Goal: Information Seeking & Learning: Compare options

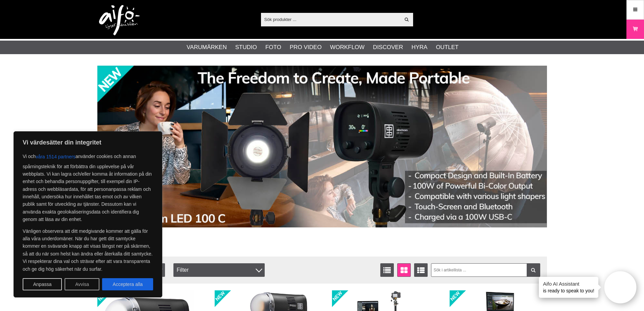
click at [93, 281] on button "Avvisa" at bounding box center [82, 284] width 35 height 12
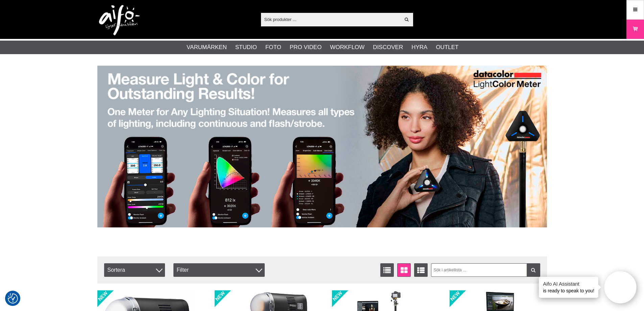
click at [299, 22] on input "text" at bounding box center [331, 19] width 140 height 10
click at [321, 18] on input "text" at bounding box center [331, 19] width 140 height 10
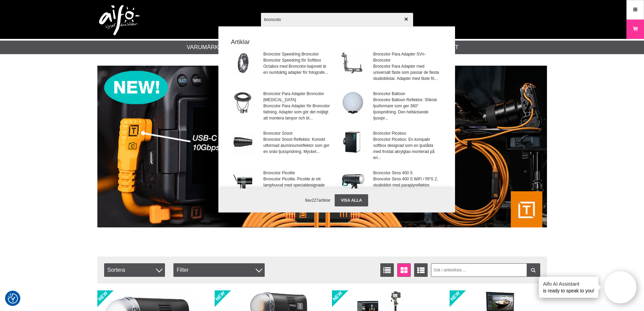
type input "broncolor"
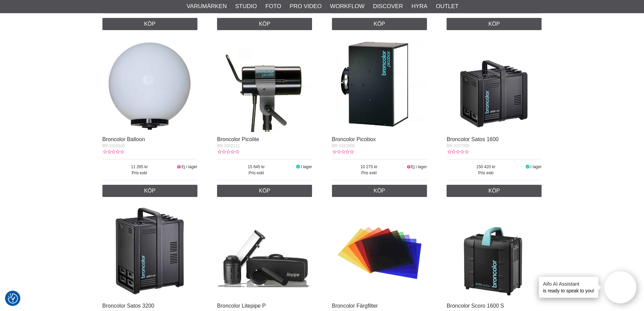
scroll to position [304, 0]
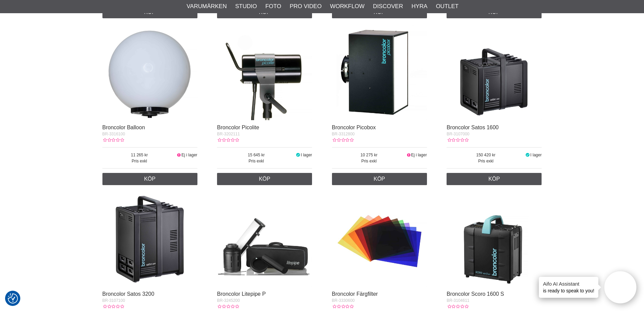
click at [482, 106] on img at bounding box center [494, 72] width 95 height 95
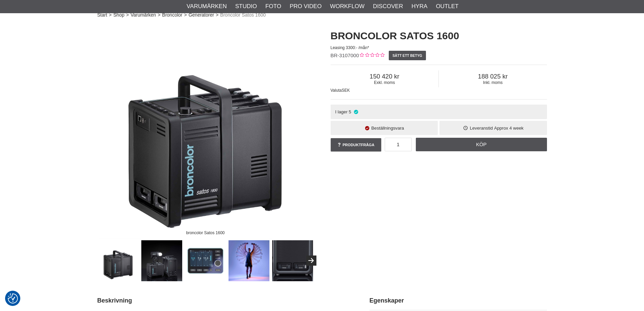
scroll to position [34, 0]
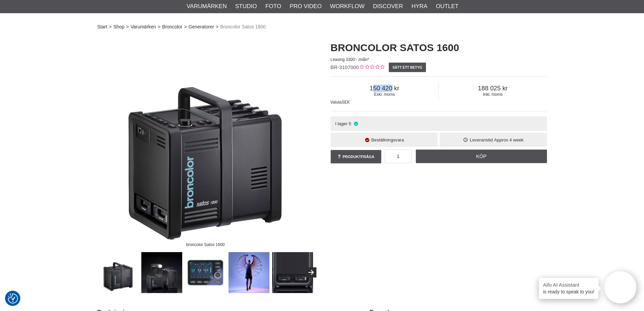
drag, startPoint x: 373, startPoint y: 85, endPoint x: 407, endPoint y: 84, distance: 33.5
click at [407, 84] on div "Exkl. moms 150 420" at bounding box center [385, 90] width 108 height 17
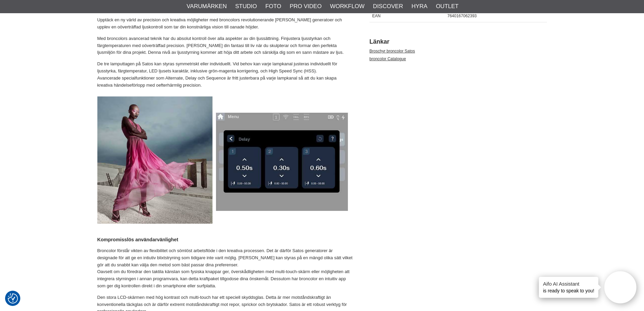
scroll to position [0, 0]
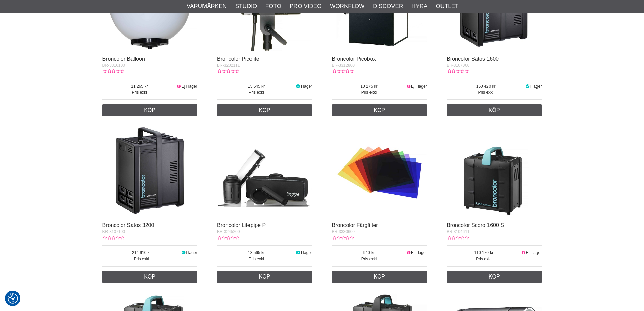
scroll to position [311, 0]
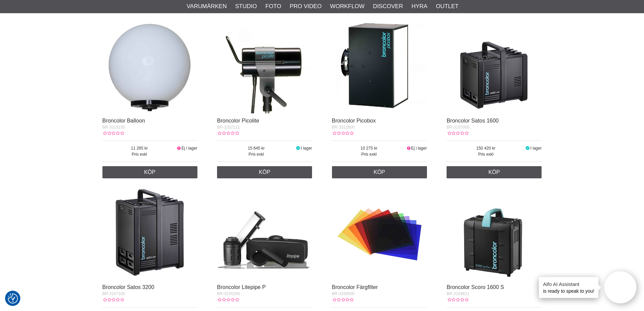
click at [368, 90] on img at bounding box center [379, 65] width 95 height 95
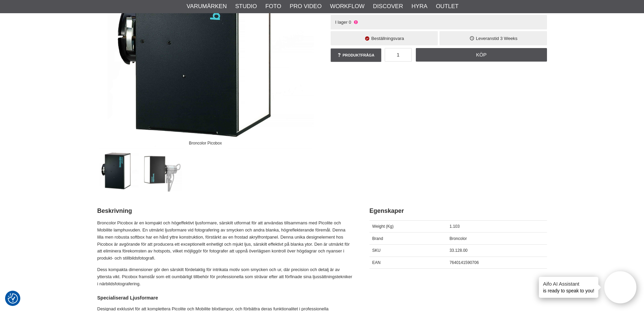
click at [165, 174] on img at bounding box center [161, 171] width 41 height 41
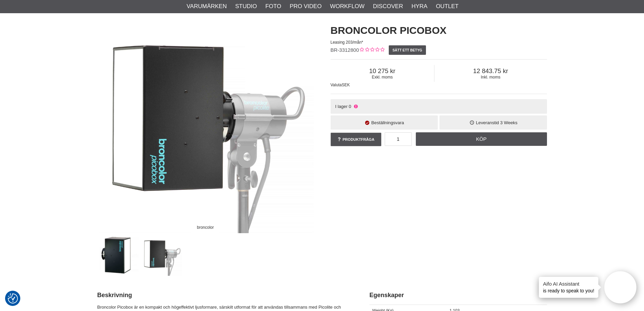
scroll to position [34, 0]
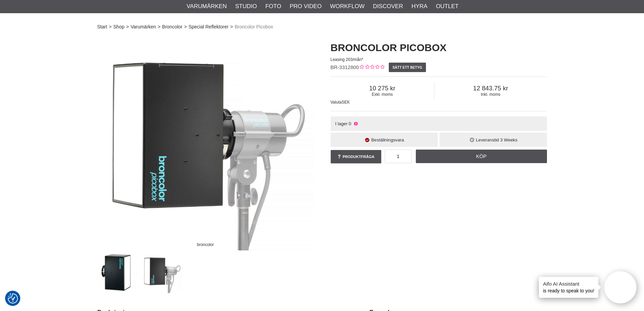
click at [115, 271] on img at bounding box center [118, 272] width 41 height 41
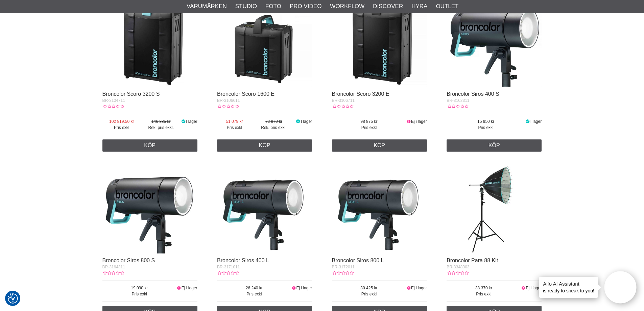
scroll to position [720, 0]
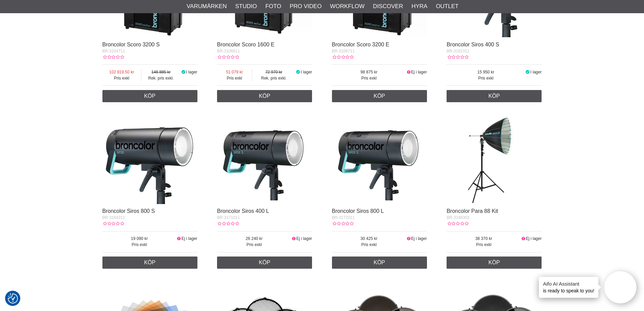
click at [374, 170] on img at bounding box center [379, 156] width 95 height 95
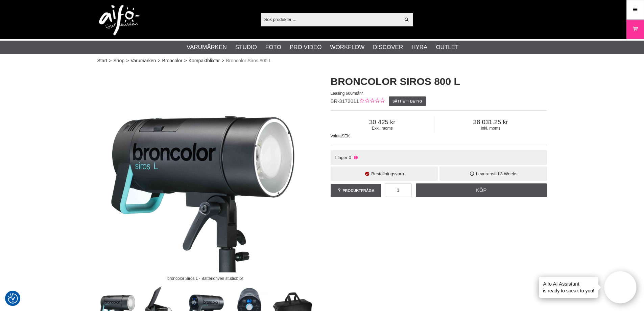
scroll to position [68, 0]
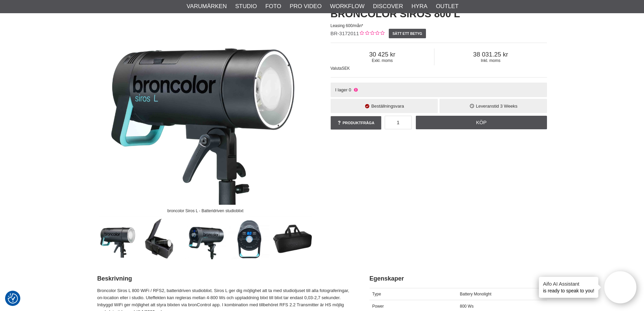
click at [158, 240] on img at bounding box center [161, 238] width 41 height 41
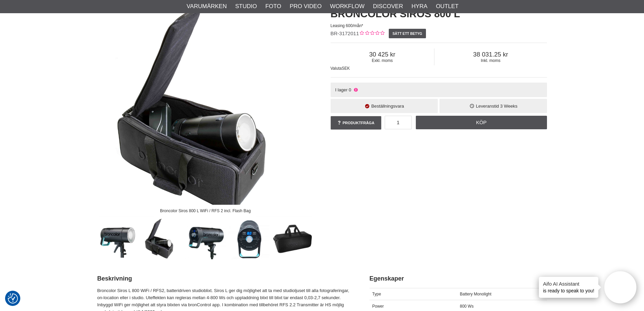
click at [201, 240] on img at bounding box center [205, 238] width 41 height 41
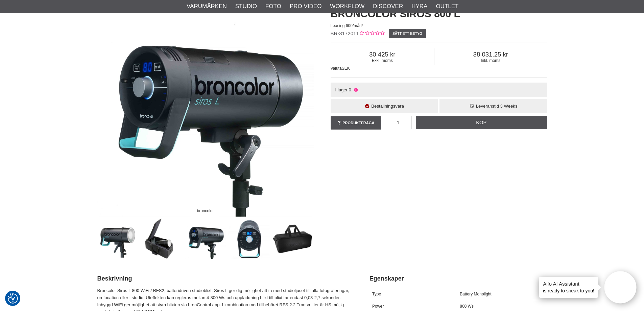
click at [242, 240] on img at bounding box center [249, 238] width 41 height 41
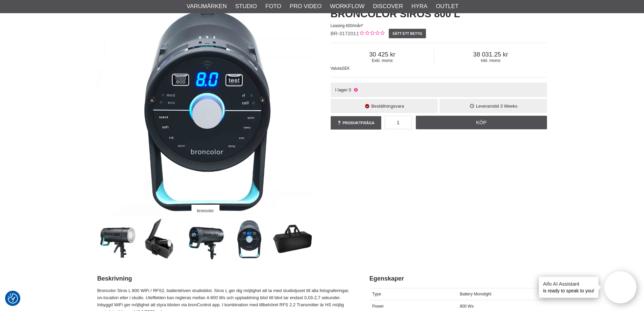
drag, startPoint x: 306, startPoint y: 203, endPoint x: 304, endPoint y: 199, distance: 4.1
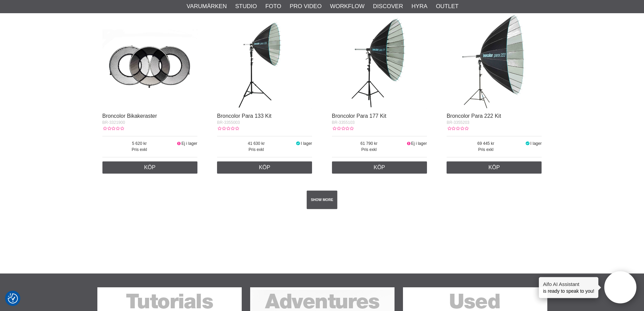
scroll to position [1092, 0]
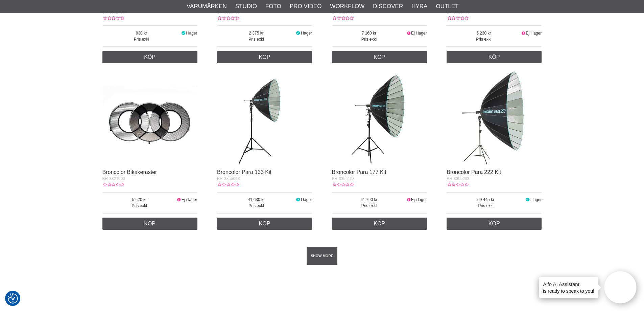
click at [468, 141] on img at bounding box center [494, 117] width 95 height 95
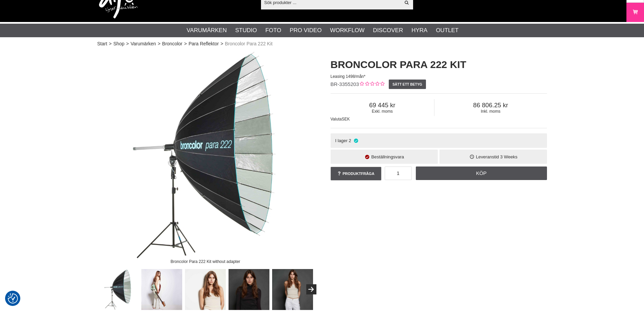
scroll to position [34, 0]
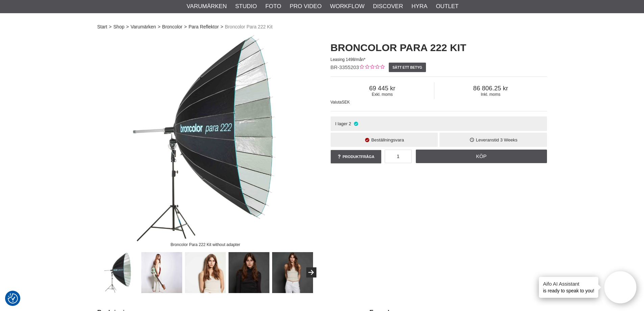
click at [216, 267] on img at bounding box center [205, 272] width 41 height 41
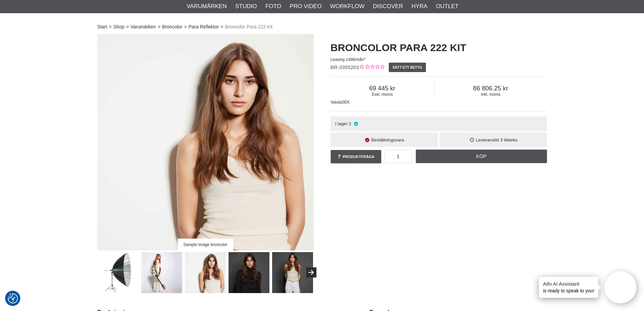
drag, startPoint x: 185, startPoint y: 233, endPoint x: 186, endPoint y: 236, distance: 4.1
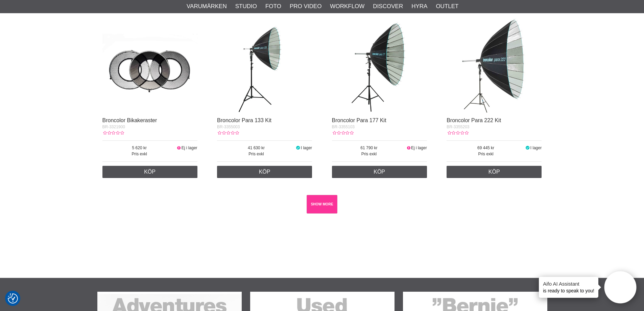
scroll to position [1160, 0]
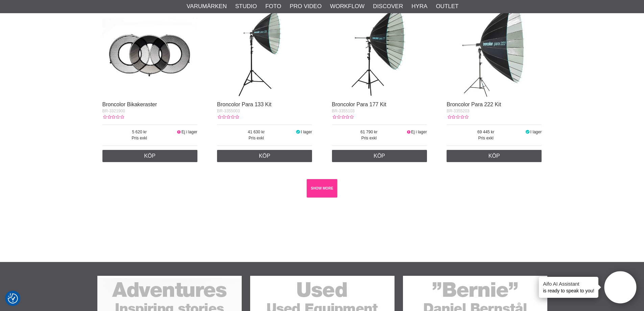
click at [322, 190] on link "SHOW MORE" at bounding box center [322, 188] width 31 height 19
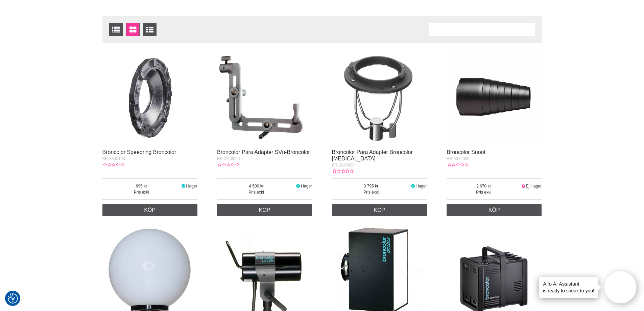
scroll to position [0, 0]
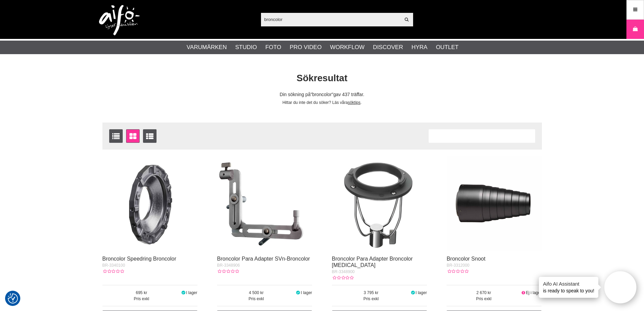
click at [311, 24] on input "broncolor" at bounding box center [331, 19] width 140 height 10
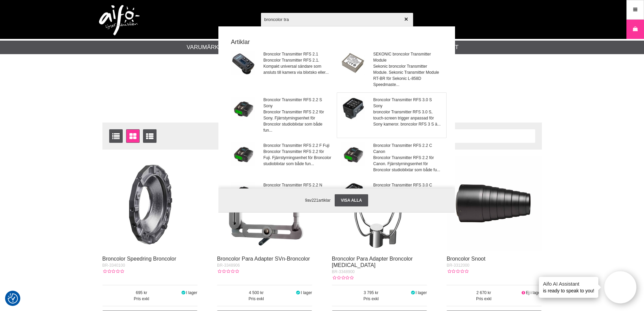
type input "broncolor tra"
click at [347, 107] on img at bounding box center [353, 109] width 24 height 24
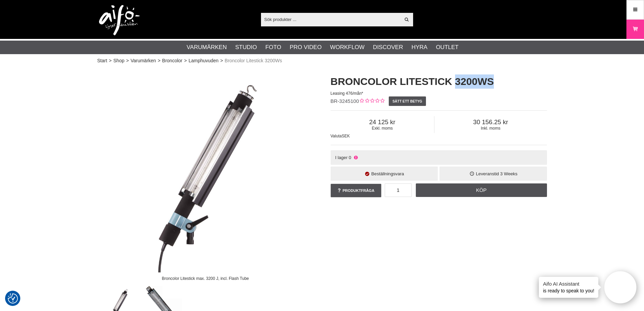
drag, startPoint x: 456, startPoint y: 83, endPoint x: 505, endPoint y: 79, distance: 49.9
click at [505, 78] on h1 "Broncolor Litestick 3200Ws" at bounding box center [439, 81] width 216 height 14
drag, startPoint x: 521, startPoint y: 86, endPoint x: 425, endPoint y: 125, distance: 103.4
click at [521, 86] on h1 "Broncolor Litestick 3200Ws" at bounding box center [439, 81] width 216 height 14
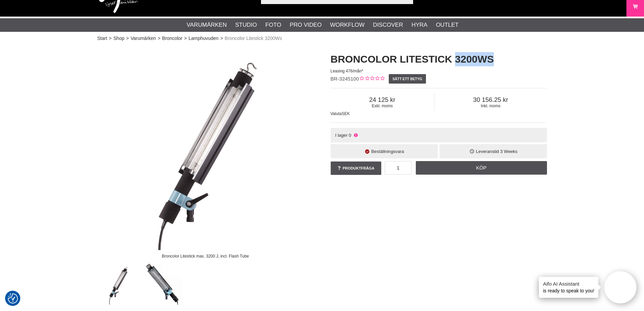
scroll to position [34, 0]
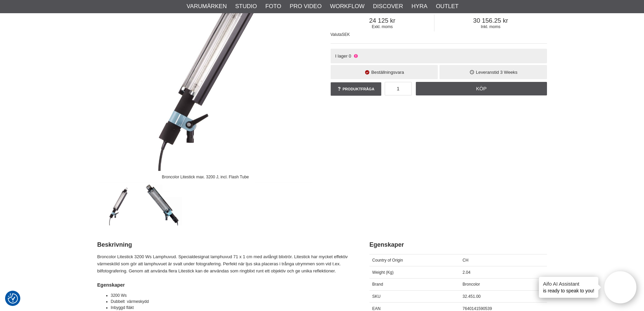
click at [166, 208] on img at bounding box center [161, 204] width 41 height 41
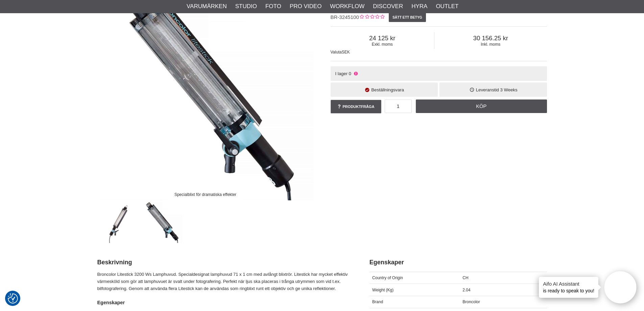
scroll to position [68, 0]
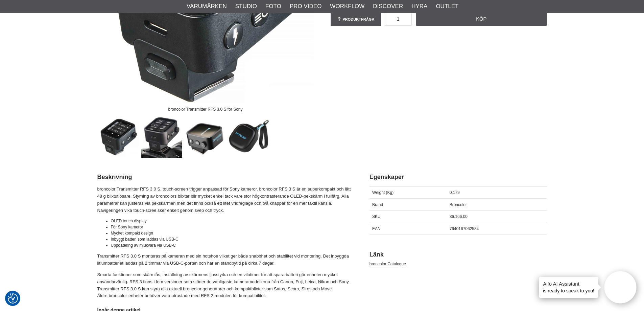
click at [245, 139] on img at bounding box center [249, 137] width 41 height 41
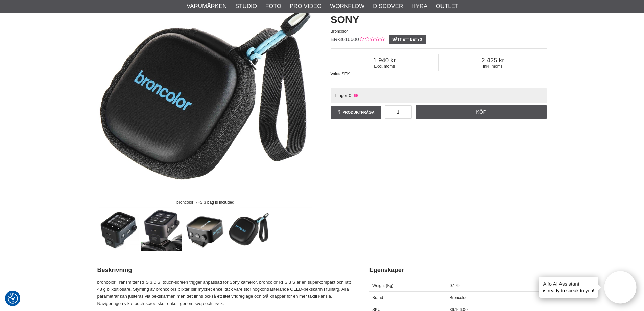
scroll to position [68, 0]
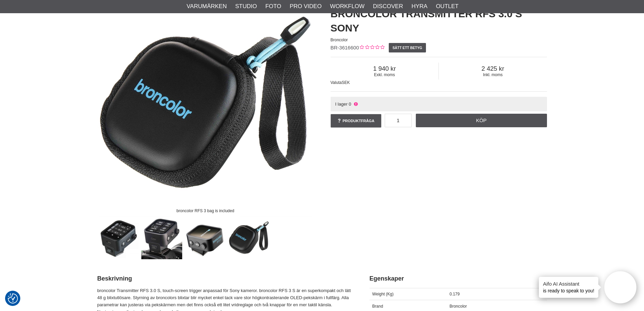
click at [204, 238] on img at bounding box center [205, 238] width 41 height 41
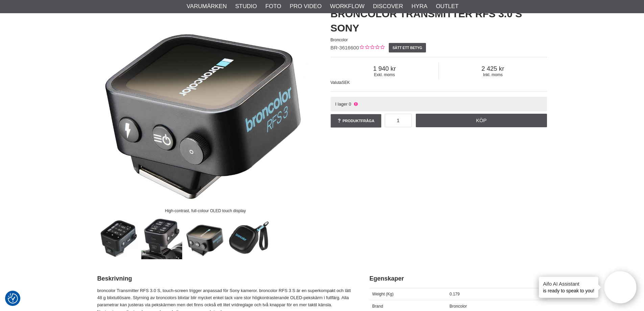
click at [139, 243] on div at bounding box center [183, 238] width 175 height 41
click at [126, 242] on img at bounding box center [118, 238] width 41 height 41
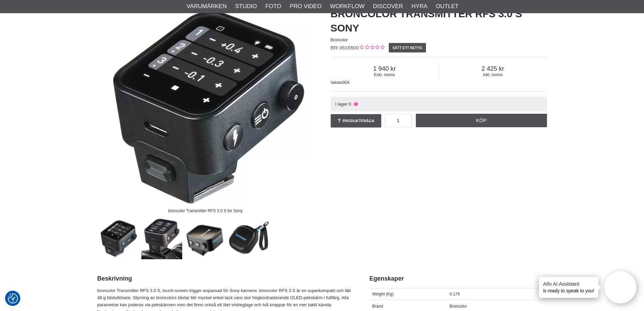
click at [125, 242] on img at bounding box center [118, 238] width 41 height 41
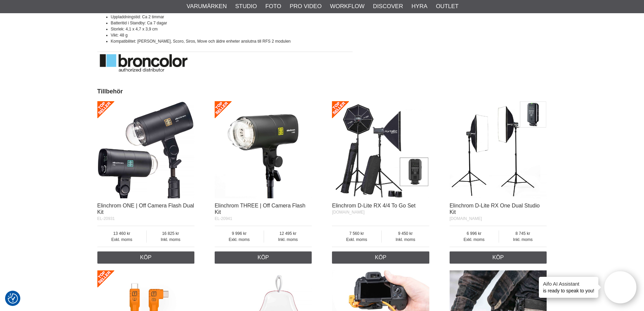
scroll to position [676, 0]
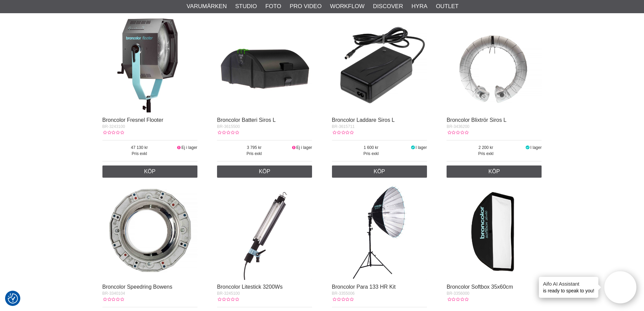
scroll to position [1759, 0]
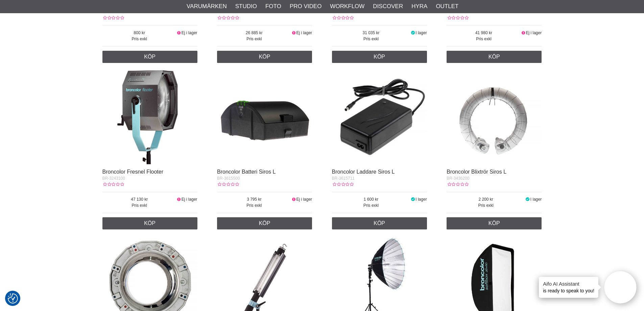
click at [146, 130] on img at bounding box center [149, 117] width 95 height 95
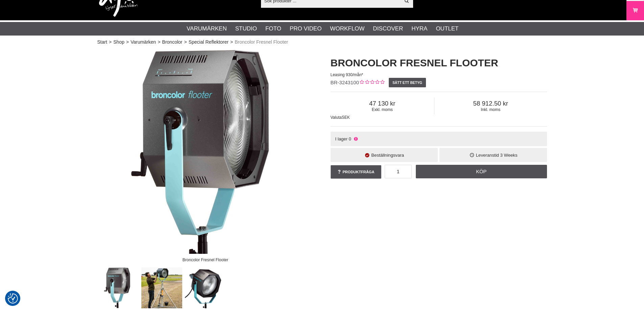
scroll to position [34, 0]
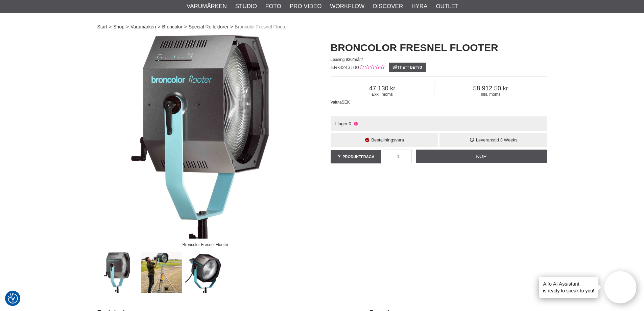
click at [161, 275] on img at bounding box center [161, 272] width 41 height 41
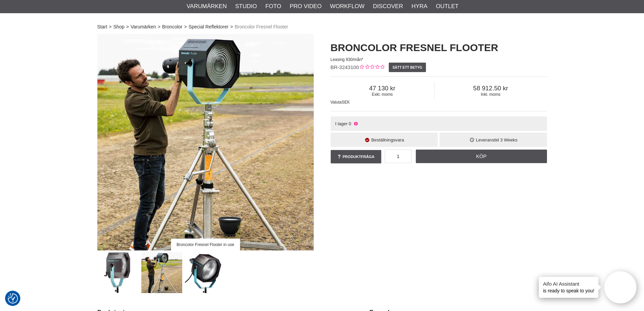
scroll to position [71, 0]
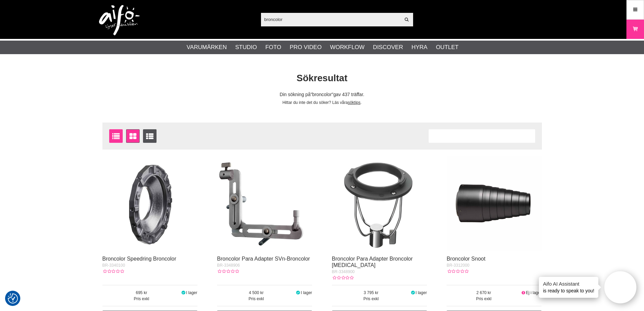
click at [117, 136] on icon at bounding box center [116, 136] width 10 height 7
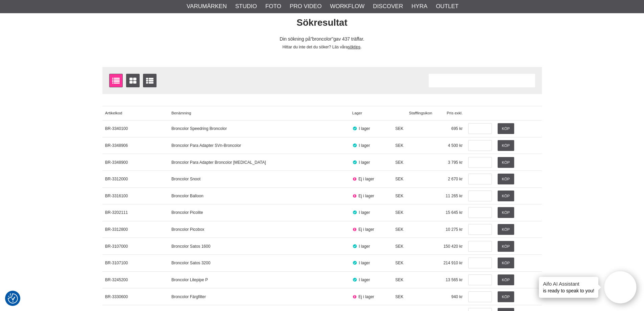
scroll to position [34, 0]
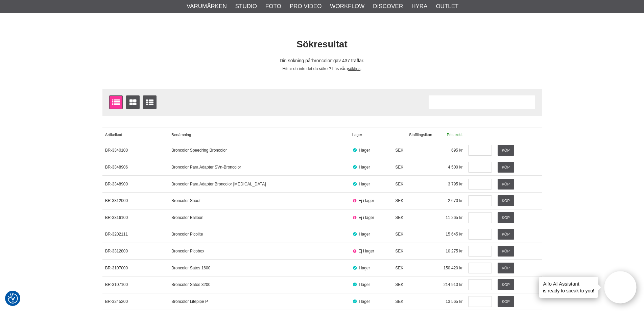
click at [456, 135] on link "Pris exkl." at bounding box center [450, 135] width 30 height 14
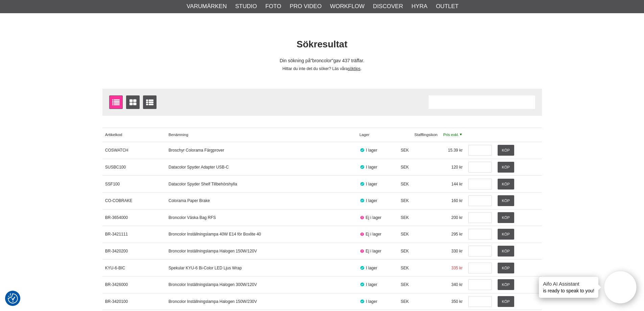
click at [457, 137] on link "Pris exkl." at bounding box center [453, 135] width 25 height 14
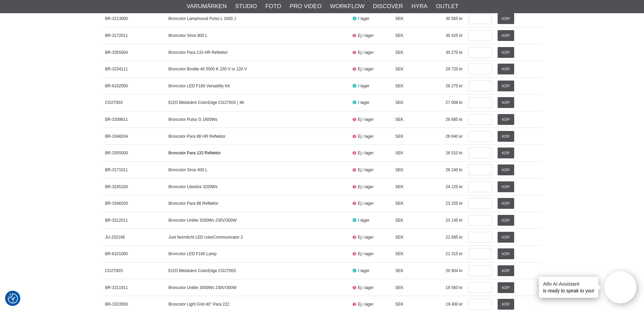
scroll to position [710, 0]
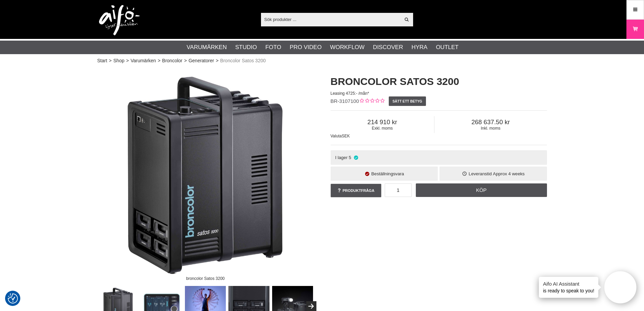
click at [159, 234] on img at bounding box center [205, 176] width 216 height 216
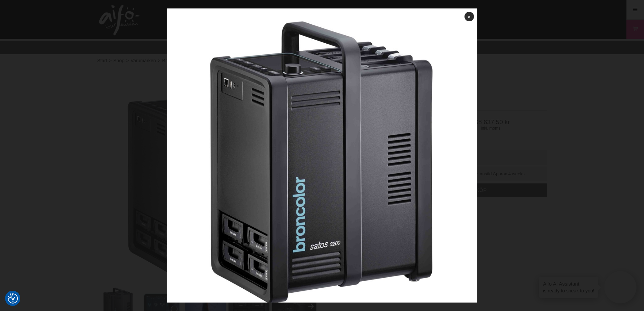
click at [540, 132] on div at bounding box center [322, 155] width 644 height 311
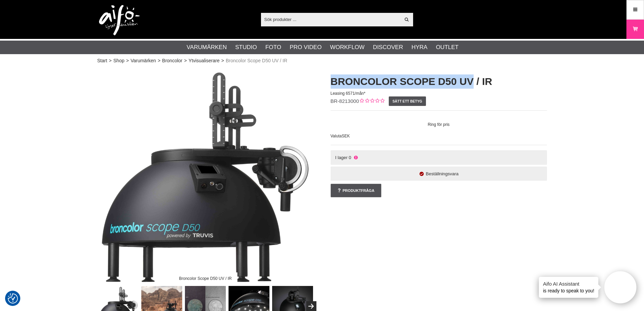
drag, startPoint x: 471, startPoint y: 79, endPoint x: 331, endPoint y: 87, distance: 140.6
click at [331, 87] on h1 "Broncolor Scope D50 UV / IR" at bounding box center [439, 81] width 216 height 14
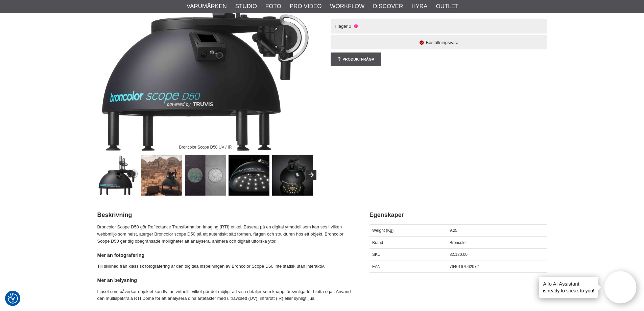
scroll to position [169, 0]
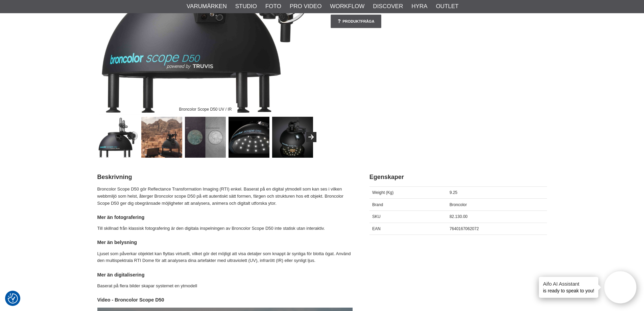
click at [173, 139] on img at bounding box center [161, 137] width 41 height 41
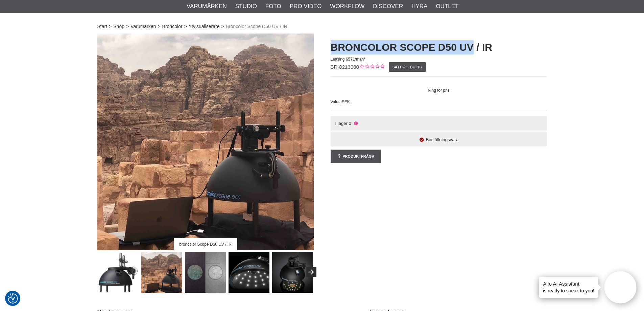
scroll to position [68, 0]
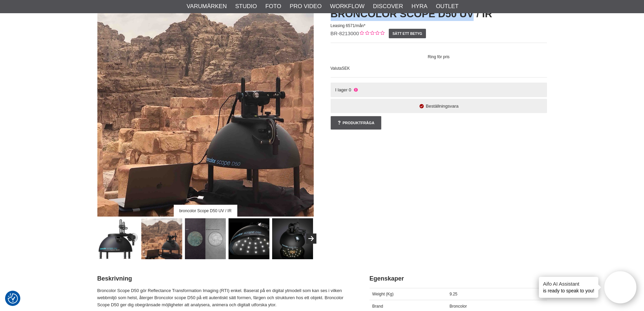
click at [191, 246] on img at bounding box center [205, 238] width 41 height 41
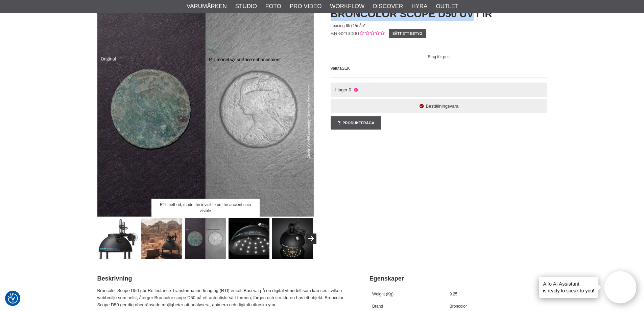
click at [238, 244] on img at bounding box center [249, 238] width 41 height 41
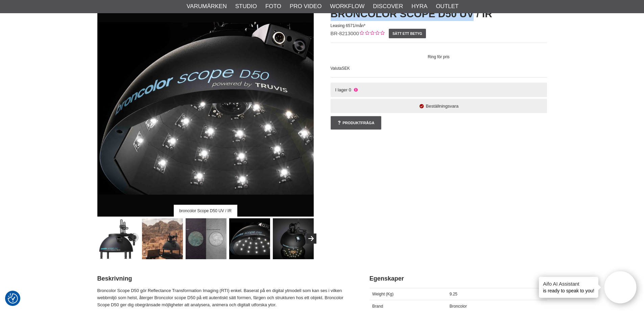
click at [292, 238] on img at bounding box center [293, 238] width 41 height 41
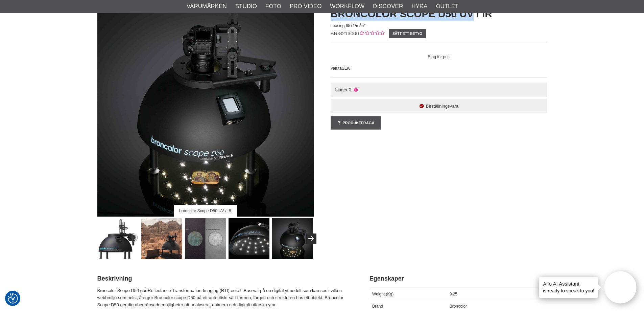
click at [308, 244] on img at bounding box center [292, 238] width 41 height 41
click at [309, 241] on icon "Next" at bounding box center [311, 239] width 8 height 6
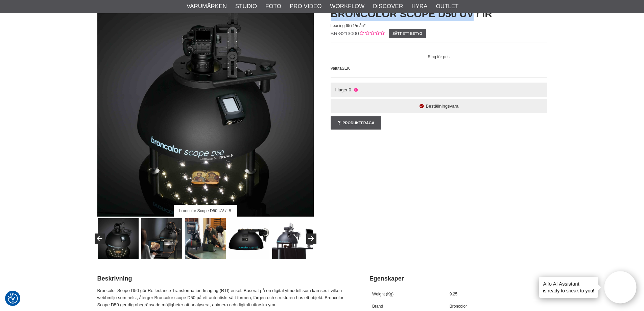
click at [206, 247] on img at bounding box center [205, 238] width 41 height 41
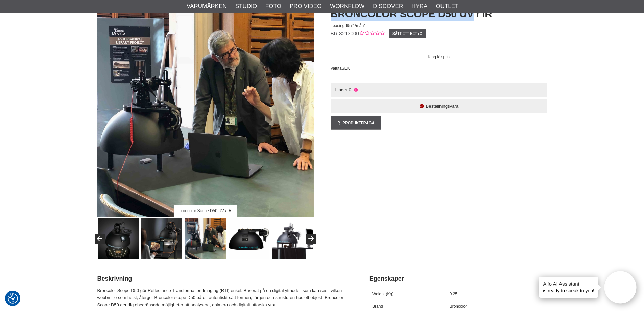
click at [242, 245] on img at bounding box center [249, 238] width 41 height 41
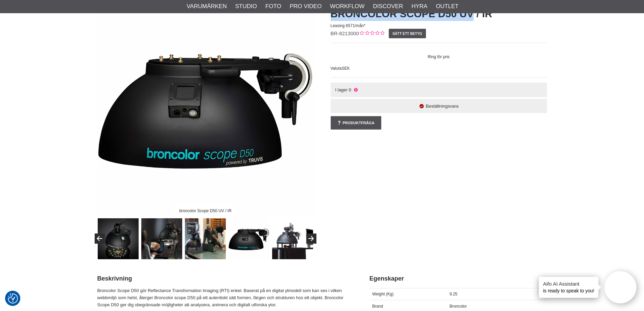
click at [284, 244] on img at bounding box center [292, 238] width 41 height 41
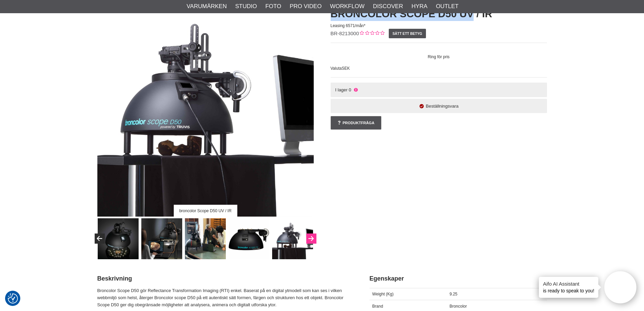
click at [307, 242] on button "Next" at bounding box center [311, 238] width 10 height 10
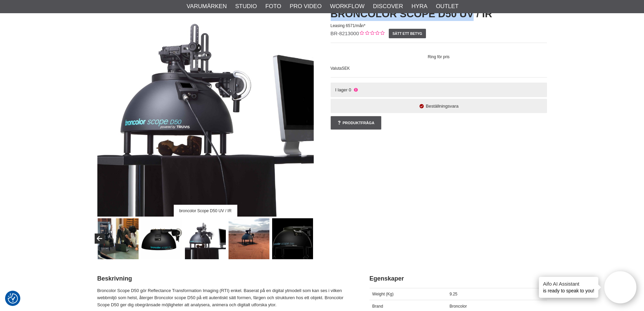
click at [256, 243] on img at bounding box center [249, 238] width 41 height 41
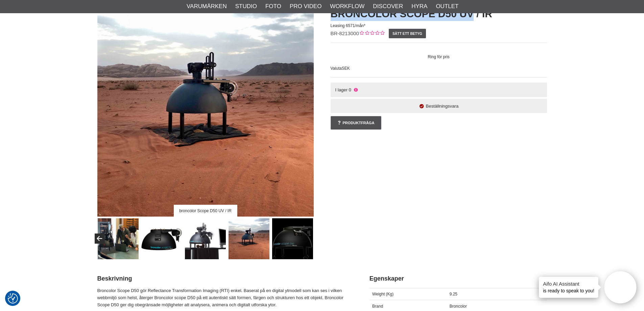
click at [253, 244] on img at bounding box center [249, 238] width 41 height 41
click at [279, 241] on img at bounding box center [292, 238] width 41 height 41
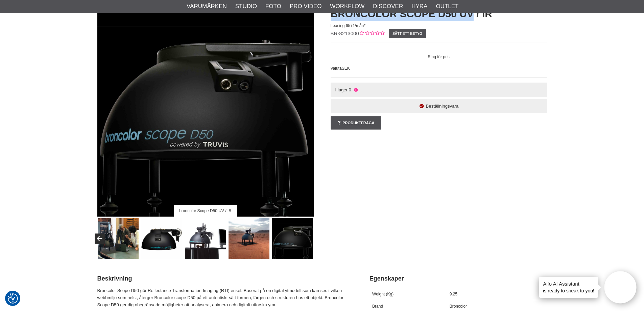
click at [246, 243] on img at bounding box center [249, 238] width 41 height 41
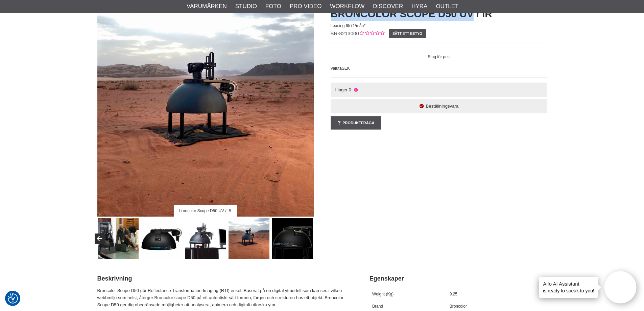
scroll to position [34, 0]
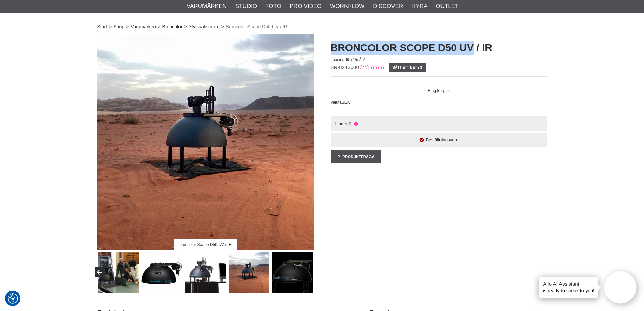
click at [197, 103] on img at bounding box center [205, 142] width 216 height 216
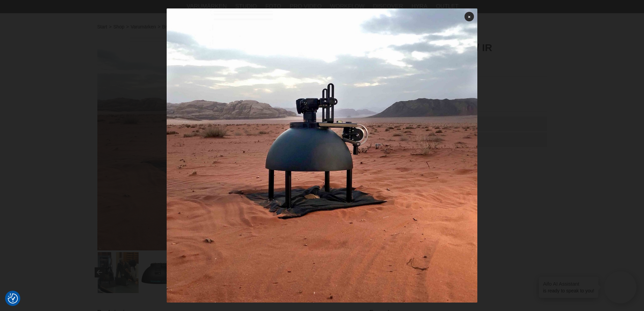
click at [507, 129] on div at bounding box center [322, 155] width 644 height 311
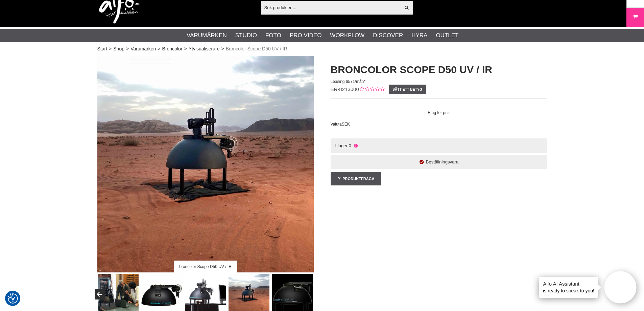
scroll to position [0, 0]
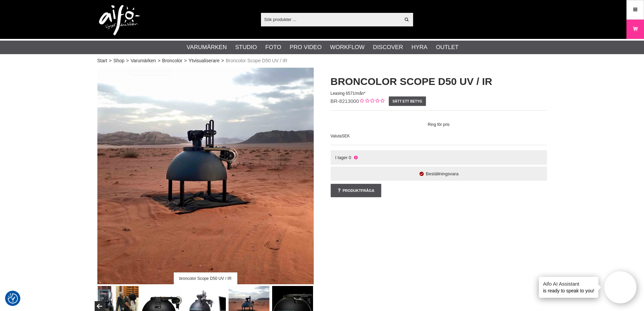
click at [225, 137] on img at bounding box center [205, 176] width 216 height 216
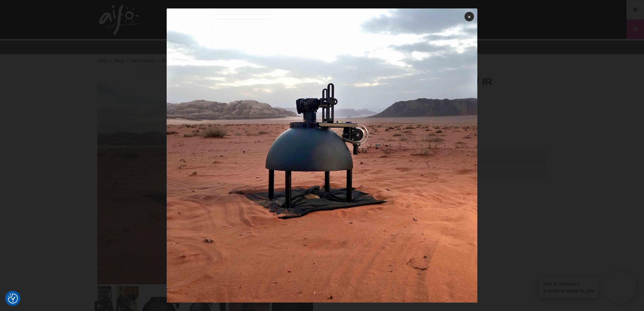
drag, startPoint x: 520, startPoint y: 125, endPoint x: 509, endPoint y: 125, distance: 10.8
click at [520, 125] on div at bounding box center [322, 155] width 644 height 311
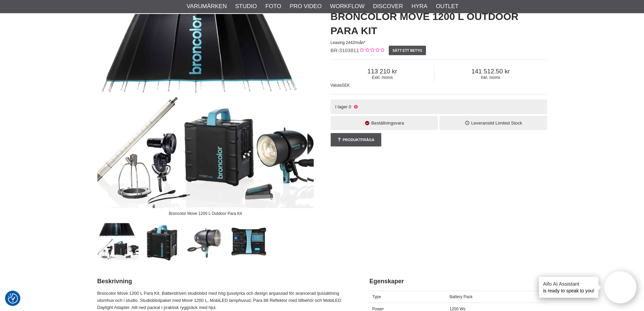
scroll to position [68, 0]
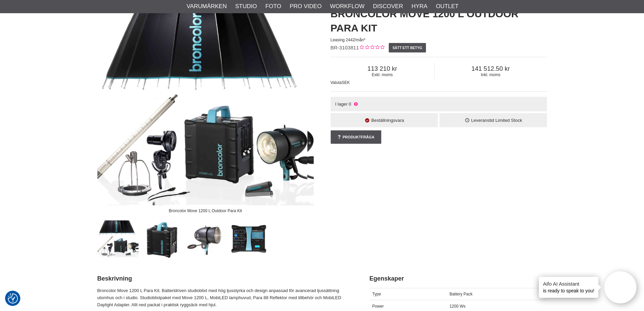
click at [164, 243] on img at bounding box center [161, 238] width 41 height 41
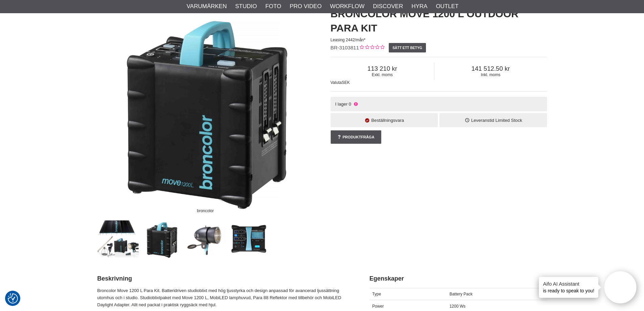
click at [210, 242] on img at bounding box center [205, 238] width 41 height 41
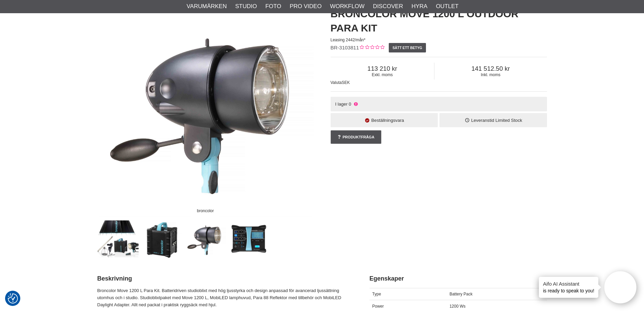
click at [258, 242] on img at bounding box center [249, 238] width 41 height 41
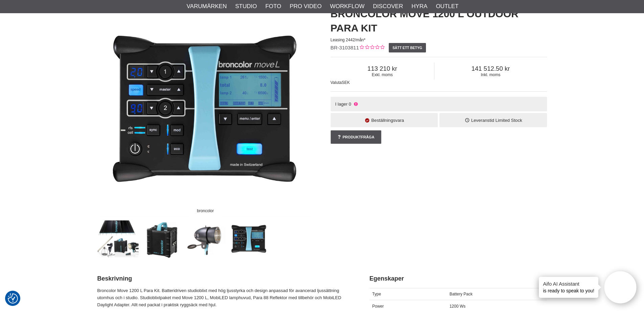
click at [119, 241] on img at bounding box center [118, 238] width 41 height 41
